Goal: Ask a question

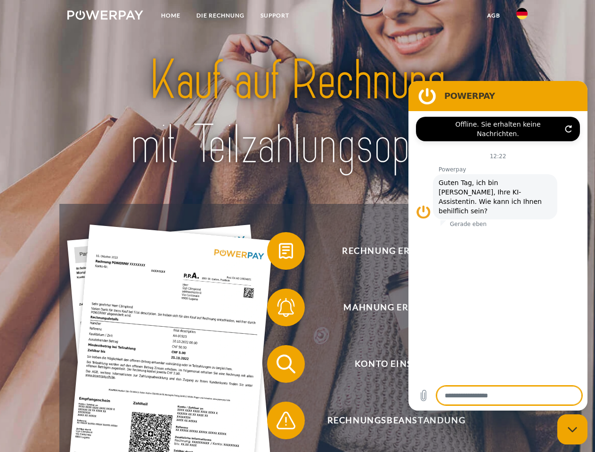
click at [105, 16] on img at bounding box center [105, 14] width 76 height 9
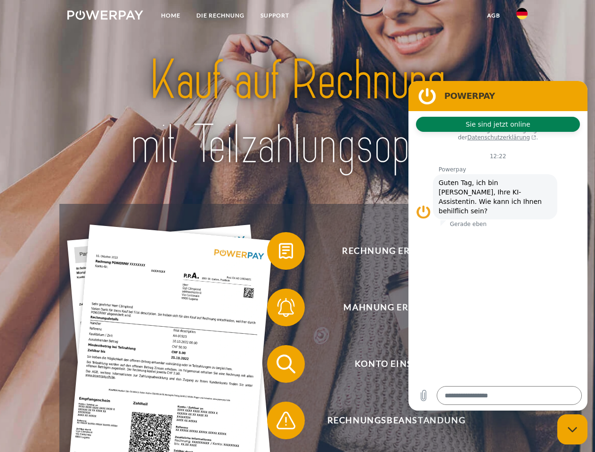
click at [522, 16] on img at bounding box center [521, 13] width 11 height 11
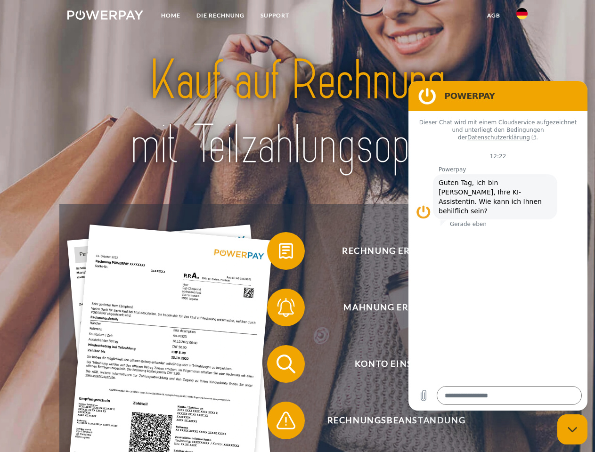
click at [493, 16] on link "agb" at bounding box center [493, 15] width 29 height 17
click at [279, 253] on span at bounding box center [271, 251] width 47 height 47
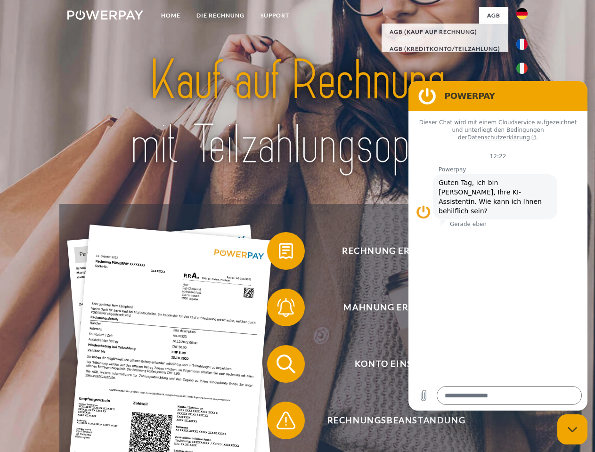
click at [279, 309] on span at bounding box center [271, 307] width 47 height 47
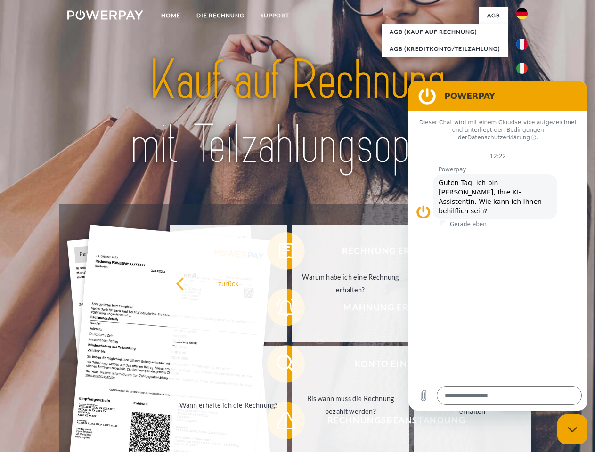
click at [292, 366] on link "Bis wann muss die Rechnung bezahlt werden?" at bounding box center [350, 405] width 117 height 118
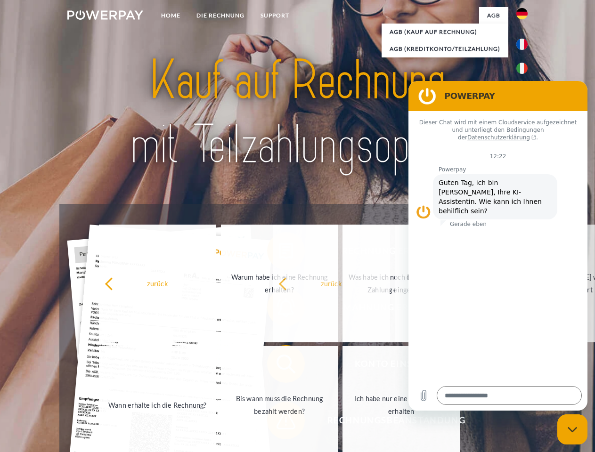
click at [279, 423] on span at bounding box center [271, 420] width 47 height 47
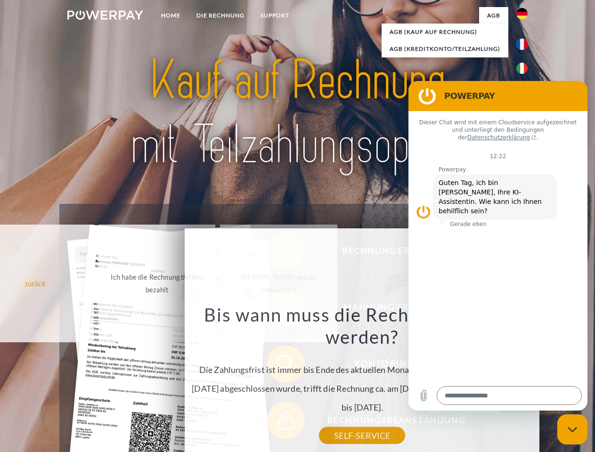
click at [572, 430] on icon "Messaging-Fenster schließen" at bounding box center [573, 430] width 10 height 6
type textarea "*"
